Goal: Task Accomplishment & Management: Complete application form

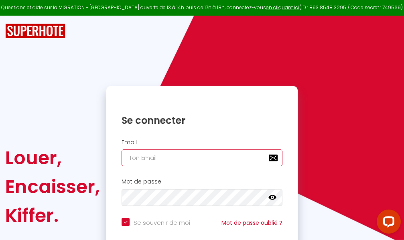
click at [196, 158] on input "email" at bounding box center [201, 158] width 161 height 17
type input "m"
checkbox input "true"
type input "ma"
checkbox input "true"
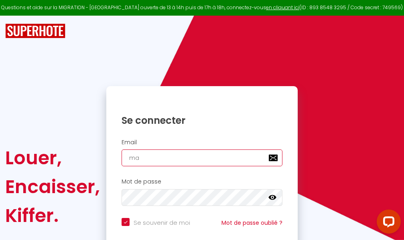
type input "mar"
checkbox input "true"
type input "marc"
checkbox input "true"
type input "marcd"
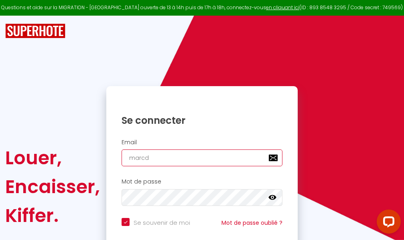
checkbox input "true"
type input "marcdp"
checkbox input "true"
type input "marcdpo"
checkbox input "true"
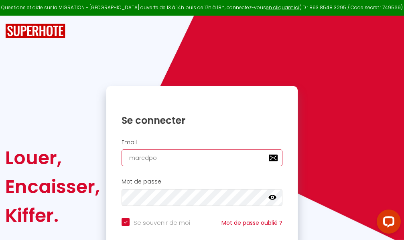
type input "marcdpoz"
checkbox input "true"
type input "marcdpoz."
checkbox input "true"
type input "marcdpoz.l"
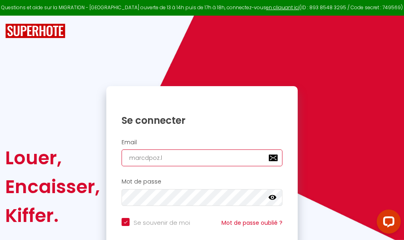
checkbox input "true"
type input "marcdpoz.lo"
checkbox input "true"
type input "marcdpoz.loc"
checkbox input "true"
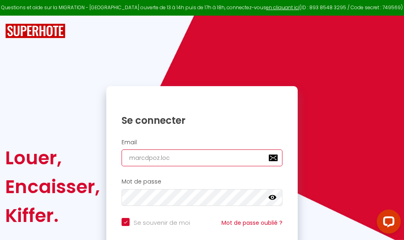
type input "marcdpoz.loca"
checkbox input "true"
type input "marcdpoz.locat"
checkbox input "true"
type input "marcdpoz.locati"
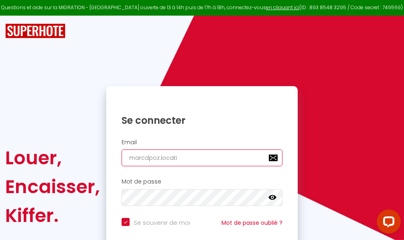
checkbox input "true"
type input "marcdpoz.locatio"
checkbox input "true"
type input "marcdpoz.location"
checkbox input "true"
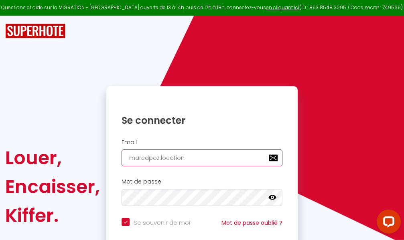
type input "marcdpoz.location@"
checkbox input "true"
type input "marcdpoz.location@g"
checkbox input "true"
type input "marcdpoz.location@gm"
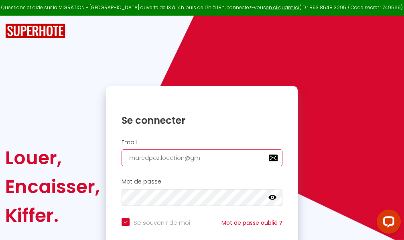
checkbox input "true"
type input "marcdpoz.location@gma"
checkbox input "true"
type input "marcdpoz.location@gmai"
checkbox input "true"
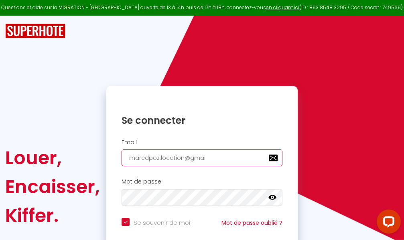
type input "marcdpoz.location@gmail"
checkbox input "true"
type input "marcdpoz.location@gmail."
checkbox input "true"
type input "marcdpoz.location@gmail.c"
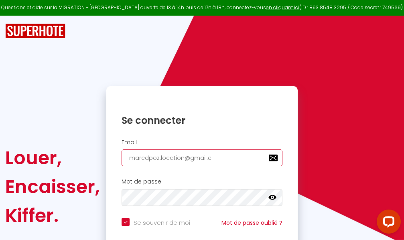
checkbox input "true"
type input "marcdpoz.location@gmail.co"
checkbox input "true"
type input "marcdpoz.location@gmail.com"
checkbox input "true"
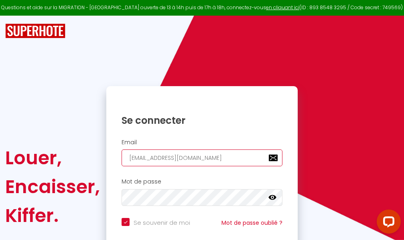
type input "marcdpoz.location@gmail.com"
click at [205, 156] on input "email" at bounding box center [201, 158] width 161 height 17
